Goal: Task Accomplishment & Management: Complete application form

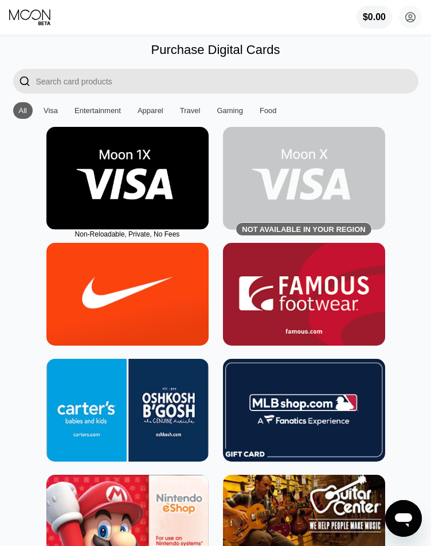
click at [116, 212] on img at bounding box center [127, 178] width 162 height 103
